Goal: Find specific page/section: Find specific page/section

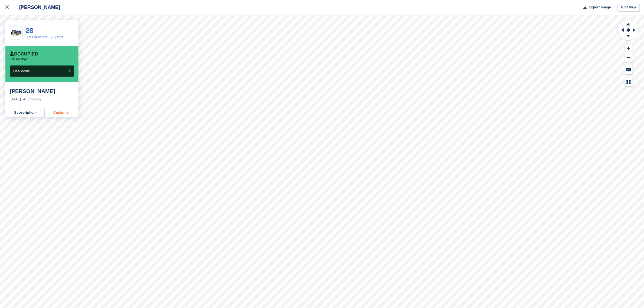
click at [62, 114] on link "Customer" at bounding box center [62, 112] width 34 height 9
click at [4, 3] on link at bounding box center [7, 7] width 14 height 15
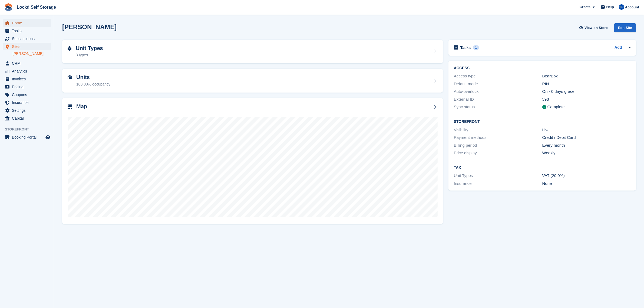
click at [15, 21] on span "Home" at bounding box center [28, 23] width 32 height 8
